Goal: Use online tool/utility: Utilize a website feature to perform a specific function

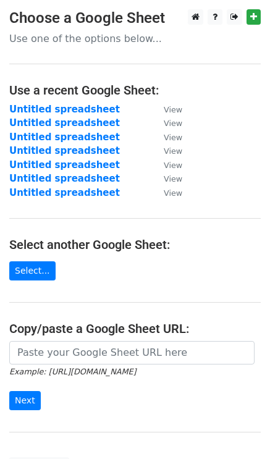
click at [245, 22] on div at bounding box center [222, 16] width 77 height 15
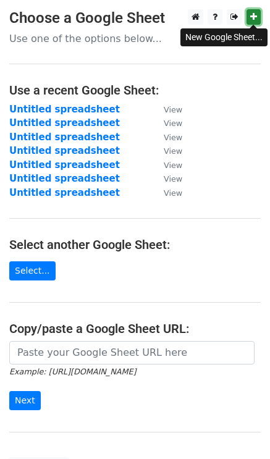
click at [256, 20] on icon at bounding box center [253, 16] width 7 height 9
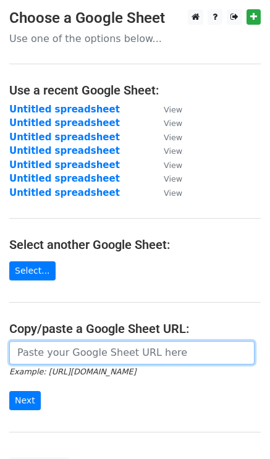
click at [81, 352] on input "url" at bounding box center [132, 353] width 246 height 24
paste input "https://docs.google.com/spreadsheets/d/1HPKHZhOIGXEWLzK6B1P5FOIS1OveZNKjRdKWTcX…"
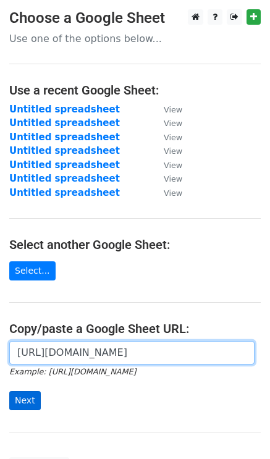
type input "https://docs.google.com/spreadsheets/d/1HPKHZhOIGXEWLzK6B1P5FOIS1OveZNKjRdKWTcX…"
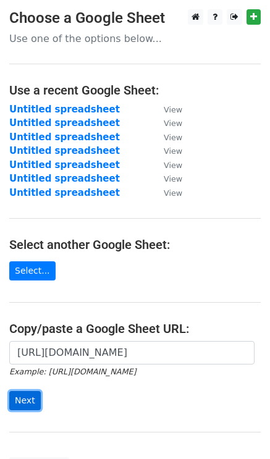
click at [19, 396] on input "Next" at bounding box center [25, 400] width 32 height 19
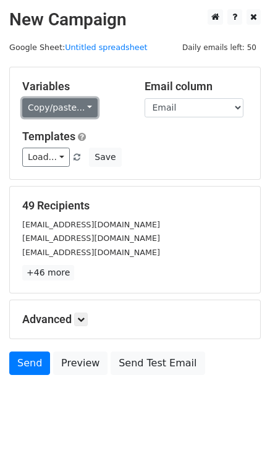
click at [64, 107] on link "Copy/paste..." at bounding box center [59, 107] width 75 height 19
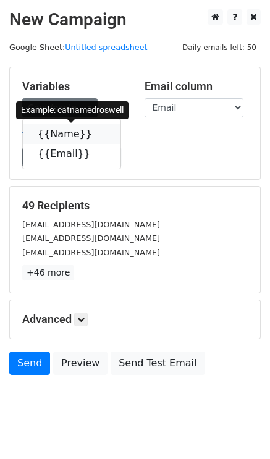
click at [65, 135] on link "{{Name}}" at bounding box center [72, 134] width 98 height 20
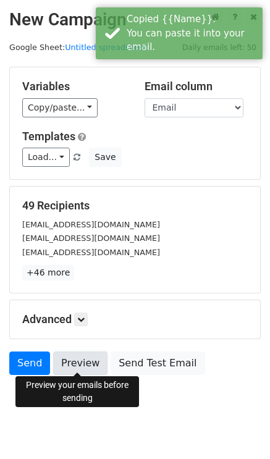
click at [68, 364] on link "Preview" at bounding box center [80, 364] width 54 height 24
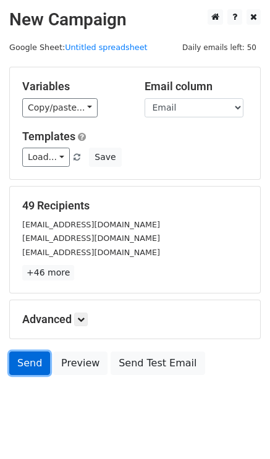
click at [28, 359] on link "Send" at bounding box center [29, 364] width 41 height 24
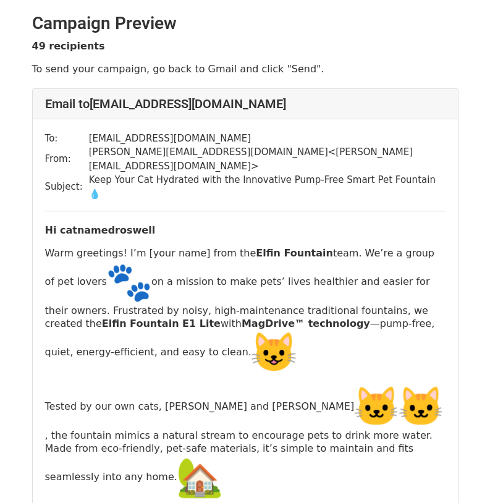
scroll to position [182, 0]
